Goal: Use online tool/utility: Utilize a website feature to perform a specific function

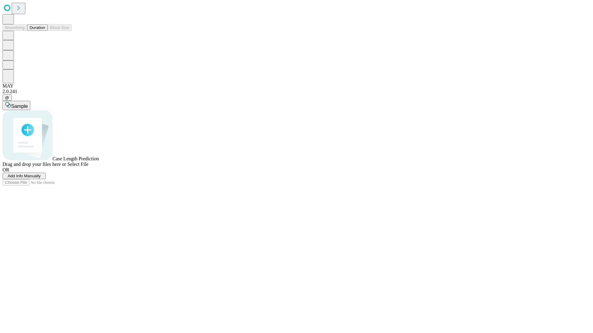
click at [45, 31] on button "Duration" at bounding box center [37, 27] width 20 height 6
click at [41, 178] on span "Add Info Manually" at bounding box center [24, 176] width 33 height 5
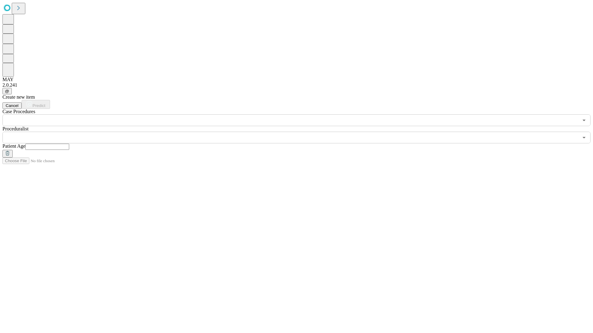
click at [69, 144] on input "text" at bounding box center [47, 147] width 44 height 6
type input "**"
click at [301, 132] on input "text" at bounding box center [290, 138] width 576 height 12
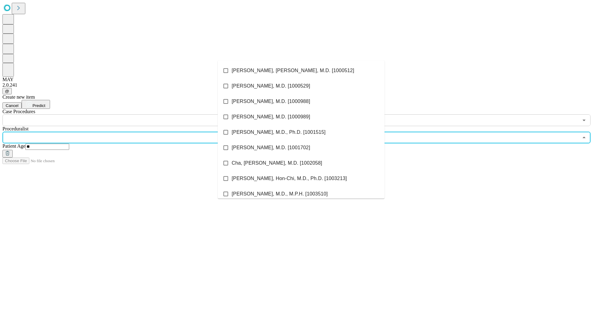
click at [301, 71] on li "[PERSON_NAME], [PERSON_NAME], M.D. [1000512]" at bounding box center [301, 70] width 167 height 15
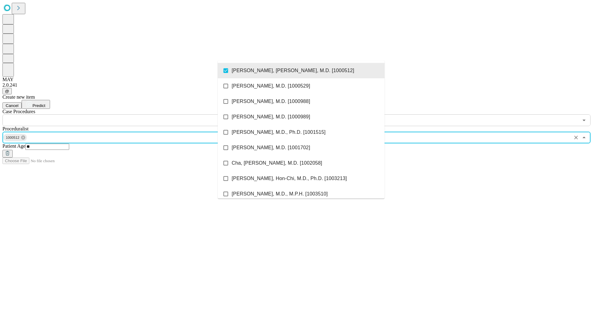
click at [130, 114] on input "text" at bounding box center [290, 120] width 576 height 12
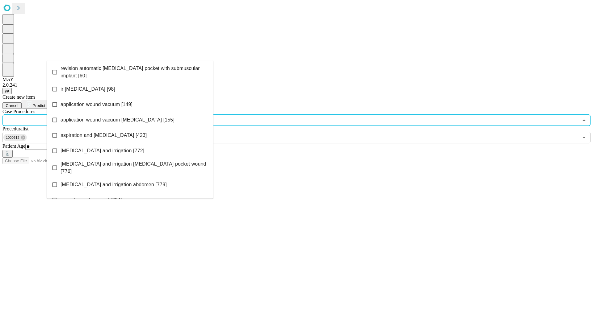
click at [130, 71] on span "revision automatic [MEDICAL_DATA] pocket with submuscular implant [60]" at bounding box center [134, 72] width 148 height 15
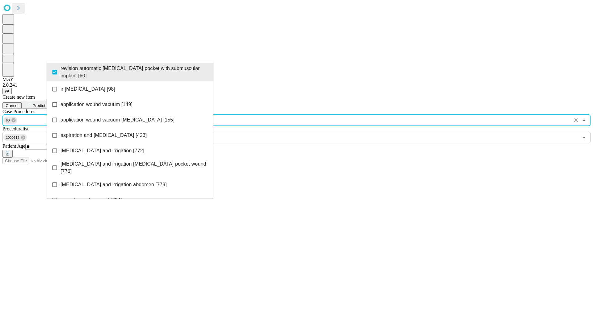
click at [45, 103] on span "Predict" at bounding box center [38, 105] width 13 height 5
